Goal: Task Accomplishment & Management: Use online tool/utility

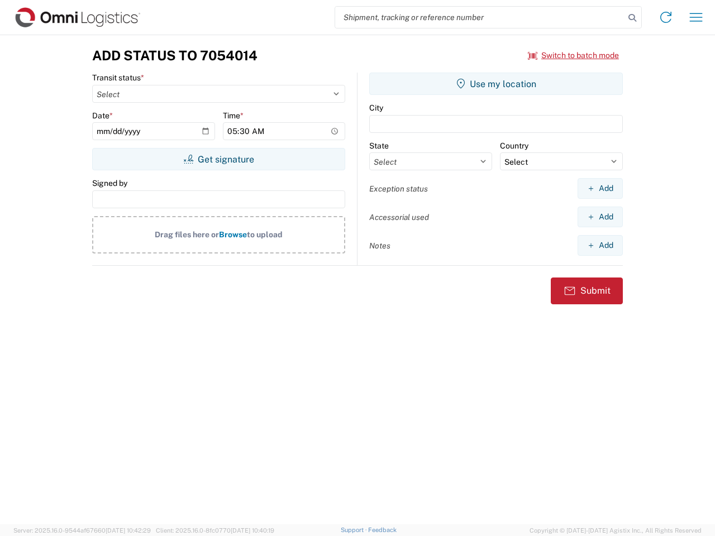
click at [480, 17] on input "search" at bounding box center [479, 17] width 289 height 21
click at [632, 18] on icon at bounding box center [632, 18] width 16 height 16
click at [665, 17] on icon at bounding box center [665, 17] width 18 height 18
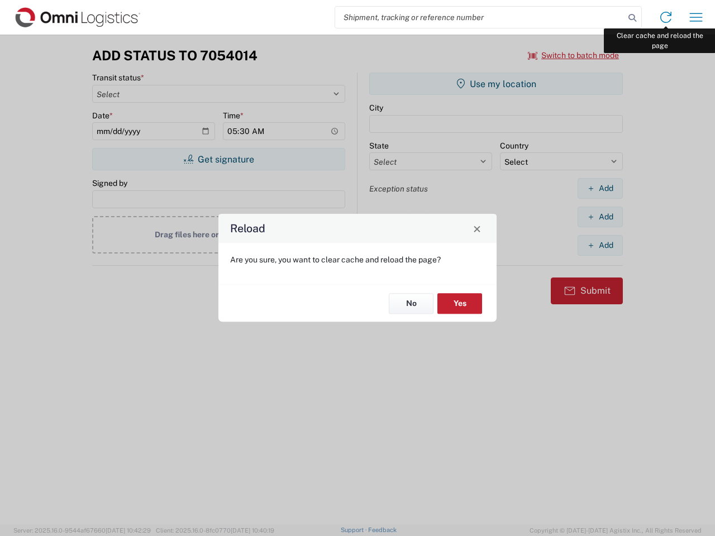
click at [696, 17] on div "Reload Are you sure, you want to clear cache and reload the page? No Yes" at bounding box center [357, 268] width 715 height 536
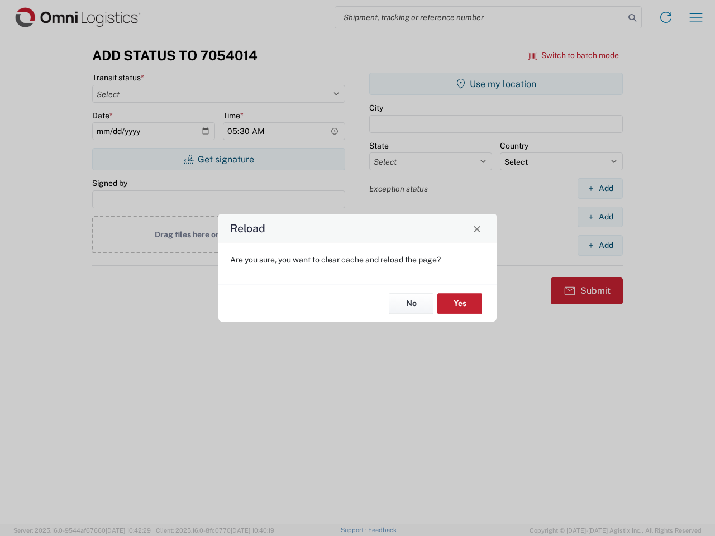
click at [573, 55] on div "Reload Are you sure, you want to clear cache and reload the page? No Yes" at bounding box center [357, 268] width 715 height 536
click at [218, 159] on div "Reload Are you sure, you want to clear cache and reload the page? No Yes" at bounding box center [357, 268] width 715 height 536
click at [496, 84] on div "Reload Are you sure, you want to clear cache and reload the page? No Yes" at bounding box center [357, 268] width 715 height 536
click at [600, 188] on div "Reload Are you sure, you want to clear cache and reload the page? No Yes" at bounding box center [357, 268] width 715 height 536
click at [600, 217] on div "Reload Are you sure, you want to clear cache and reload the page? No Yes" at bounding box center [357, 268] width 715 height 536
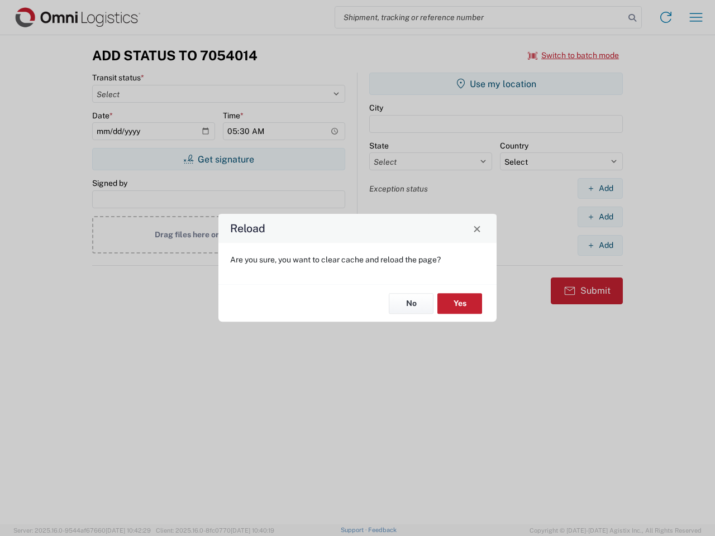
click at [600, 245] on div "Reload Are you sure, you want to clear cache and reload the page? No Yes" at bounding box center [357, 268] width 715 height 536
